Goal: Task Accomplishment & Management: Use online tool/utility

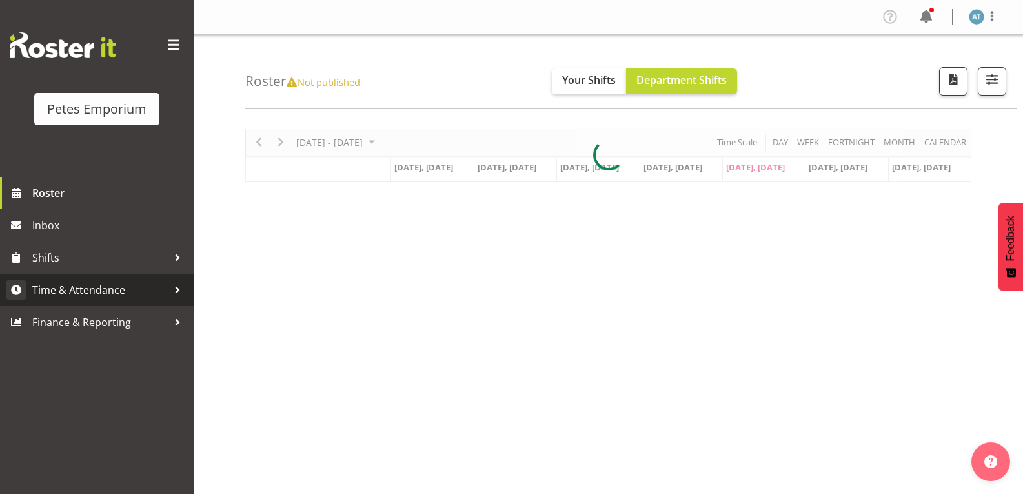
click at [76, 299] on span "Time & Attendance" at bounding box center [100, 289] width 136 height 19
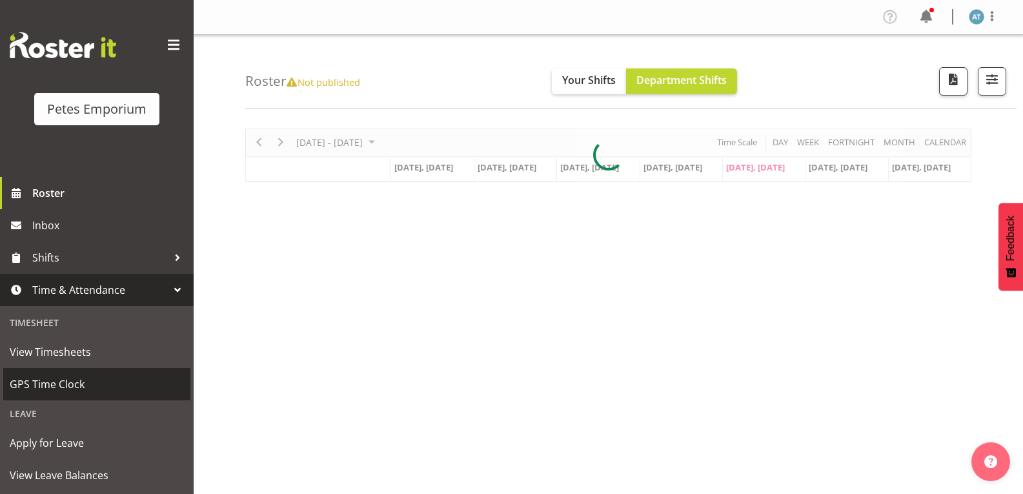
click at [72, 382] on span "GPS Time Clock" at bounding box center [97, 383] width 174 height 19
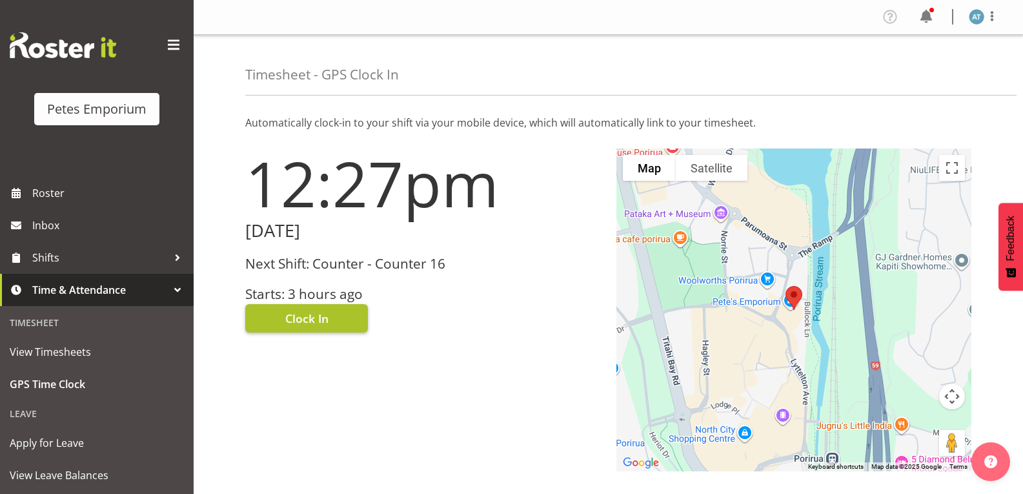
click at [303, 329] on button "Clock In" at bounding box center [306, 318] width 123 height 28
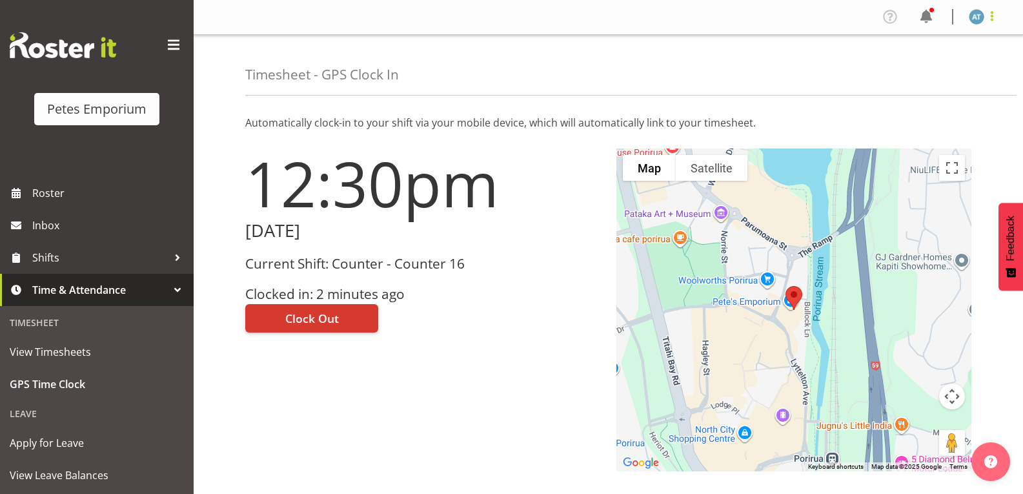
click at [993, 17] on span at bounding box center [992, 15] width 15 height 15
click at [949, 67] on link "Log Out" at bounding box center [938, 67] width 124 height 23
